Goal: Transaction & Acquisition: Purchase product/service

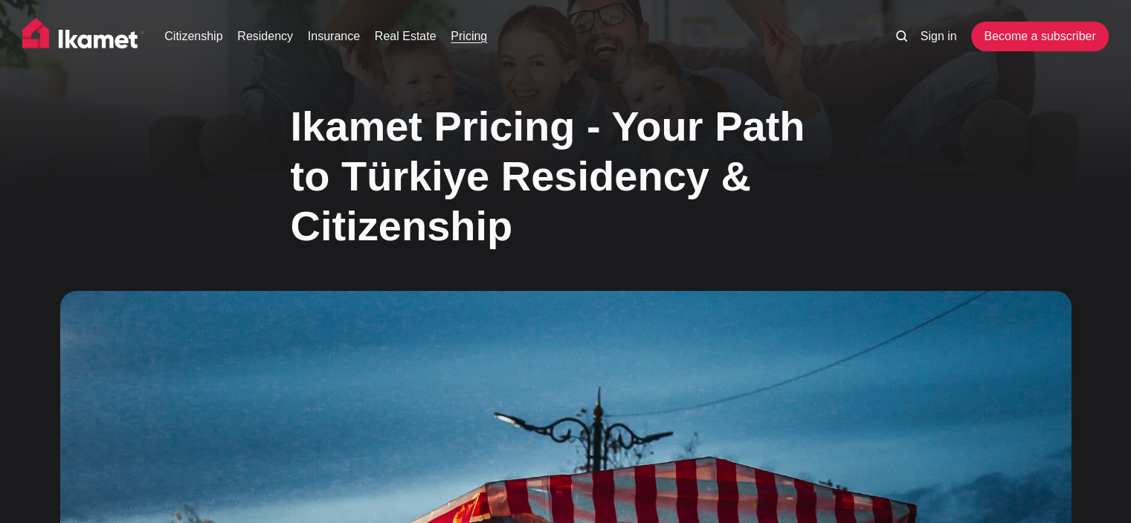
click at [329, 39] on link "Insurance" at bounding box center [334, 37] width 52 height 18
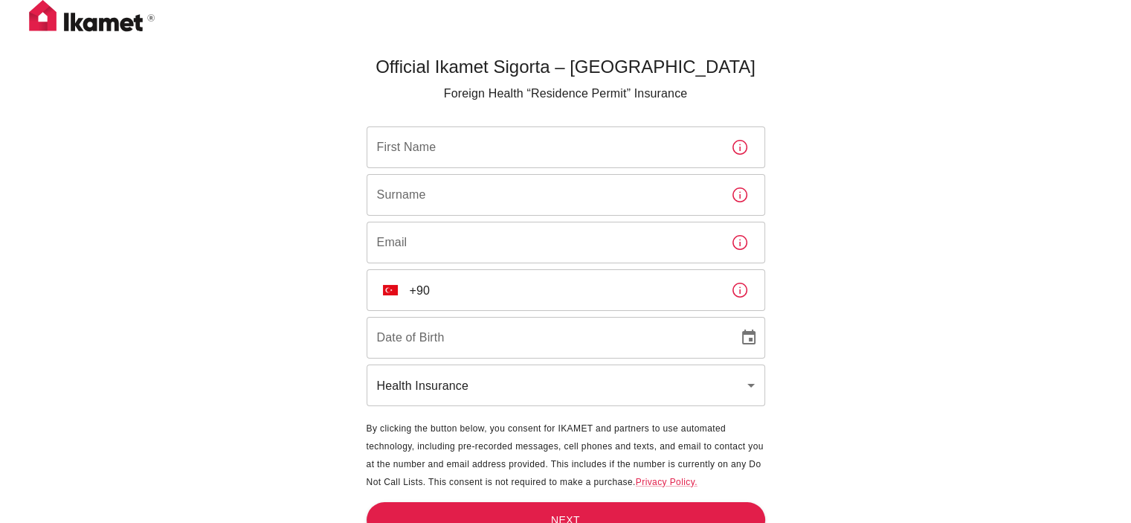
click at [43, 16] on img at bounding box center [92, 18] width 149 height 37
click at [83, 39] on div "Official Ikamet Sigorta – Turkey Foreign Health “Residence Permit” Insurance Fi…" at bounding box center [565, 286] width 1131 height 572
click at [103, 31] on img at bounding box center [92, 18] width 149 height 37
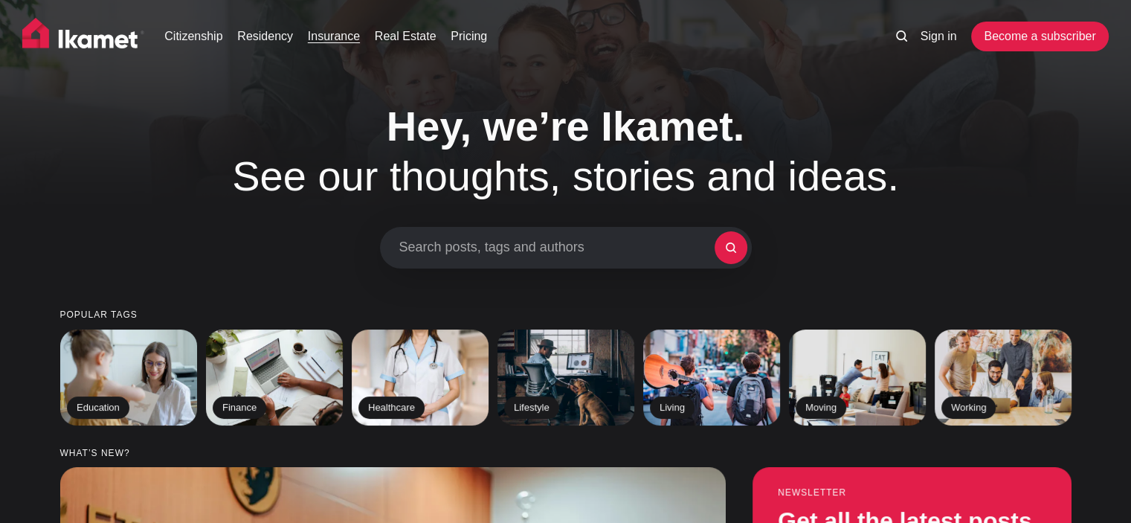
click at [333, 38] on link "Insurance" at bounding box center [334, 37] width 52 height 18
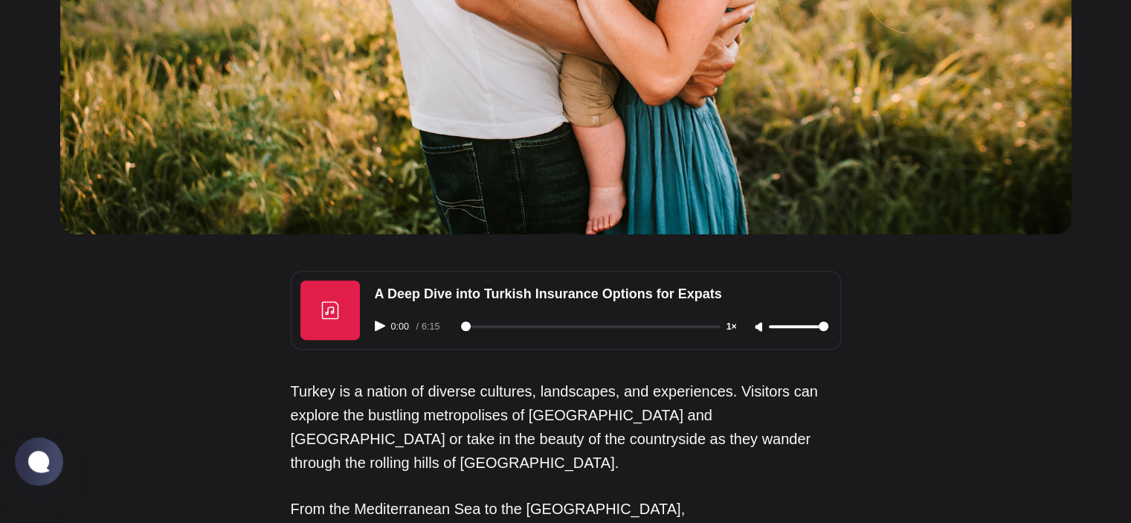
scroll to position [818, 0]
